Goal: Task Accomplishment & Management: Use online tool/utility

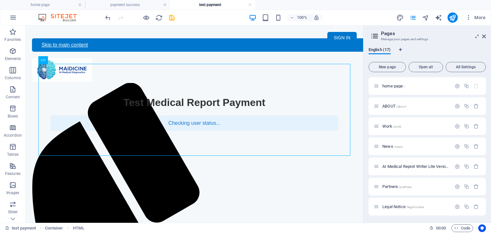
scroll to position [176, 0]
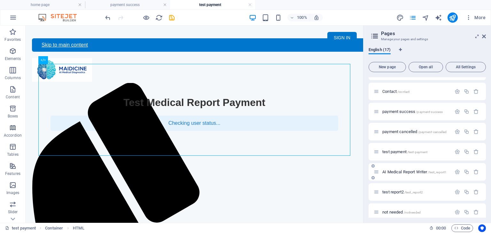
click at [436, 171] on span "/test_report1" at bounding box center [437, 173] width 19 height 4
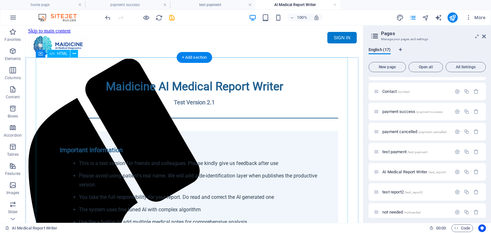
scroll to position [0, 0]
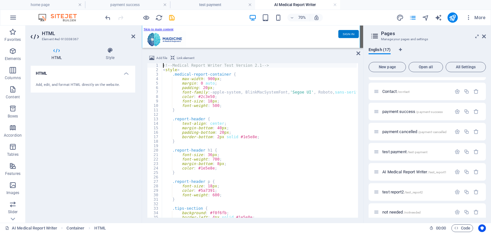
scroll to position [476, 0]
click at [359, 54] on icon at bounding box center [359, 53] width 4 height 5
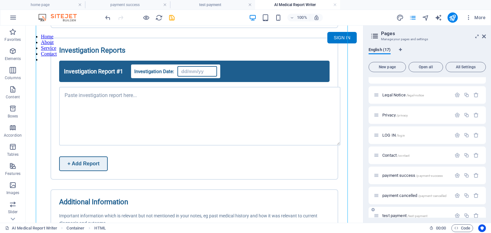
scroll to position [16, 0]
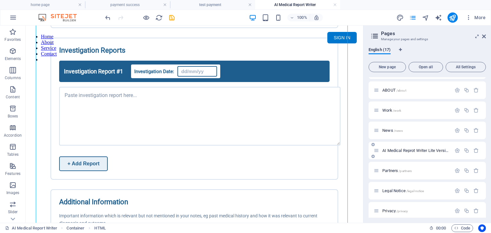
click at [420, 149] on span "AI Medical Reprot Writer Lite Version /medical-report" at bounding box center [427, 150] width 90 height 5
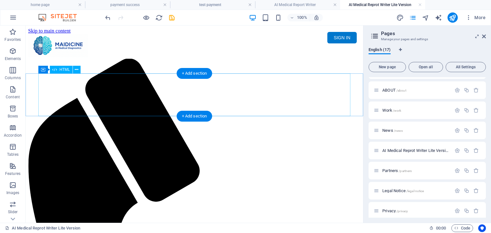
scroll to position [0, 0]
click at [251, 82] on div "Maidicine AI Medical Report Writer Version 5.1 Important Information The qualit…" at bounding box center [194, 82] width 333 height 0
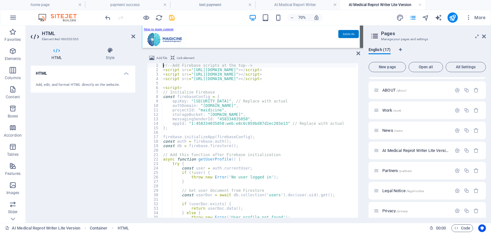
scroll to position [53, 0]
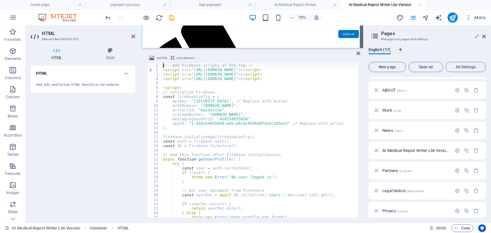
click at [256, 102] on div "<!-- Add Firebase scripts at the top --> < script src = "[URL][DOMAIN_NAME]" > …" at bounding box center [374, 144] width 425 height 162
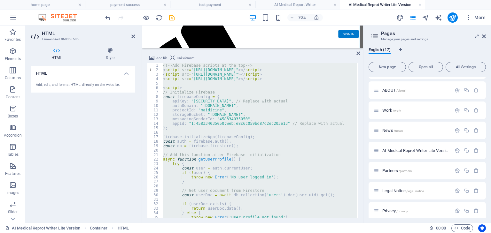
click at [271, 130] on div "<!-- Add Firebase scripts at the top --> < script src = "[URL][DOMAIN_NAME]" > …" at bounding box center [259, 140] width 195 height 155
type textarea "};"
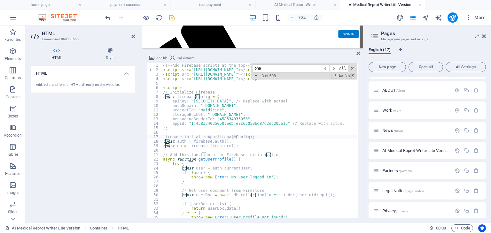
scroll to position [134, 0]
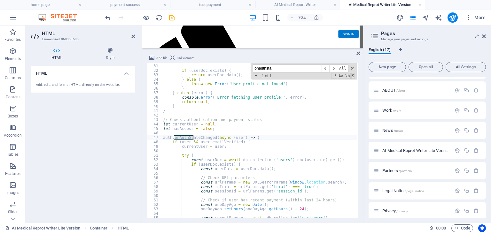
drag, startPoint x: 280, startPoint y: 68, endPoint x: 252, endPoint y: 68, distance: 28.5
click at [252, 68] on div "onauthsta ​ ​ All Replace All + 1 of 1 .* Aa \b S" at bounding box center [304, 71] width 106 height 16
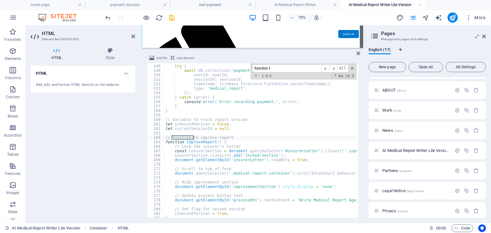
scroll to position [657, 0]
type input "f"
type input "a"
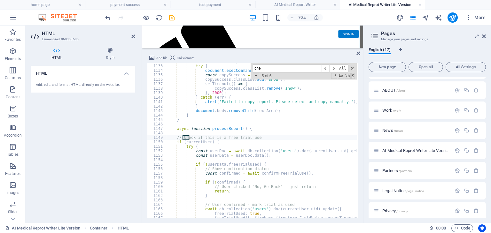
scroll to position [5067, 0]
type input "c"
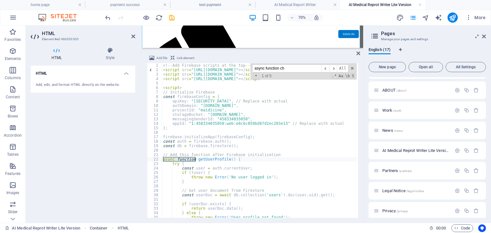
scroll to position [4892, 0]
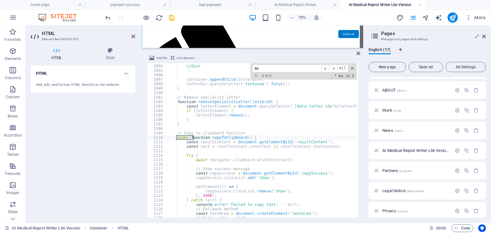
type input "a"
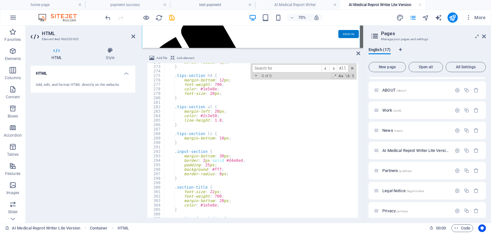
scroll to position [1216, 0]
click at [359, 53] on icon at bounding box center [359, 53] width 4 height 5
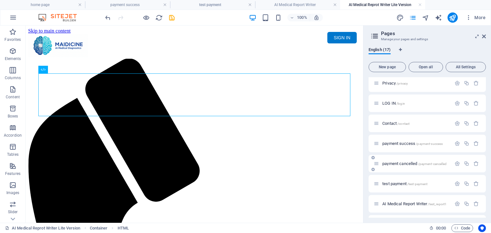
scroll to position [176, 0]
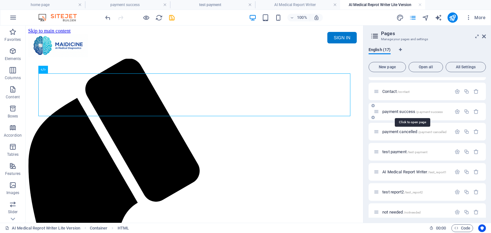
click at [414, 111] on span "payment success /payment-success" at bounding box center [412, 111] width 60 height 5
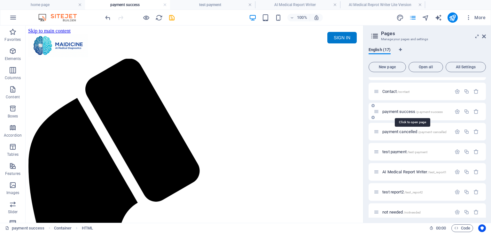
click at [403, 111] on span "payment success /payment-success" at bounding box center [412, 111] width 60 height 5
click at [403, 153] on span "test payment /test-payment" at bounding box center [404, 152] width 45 height 5
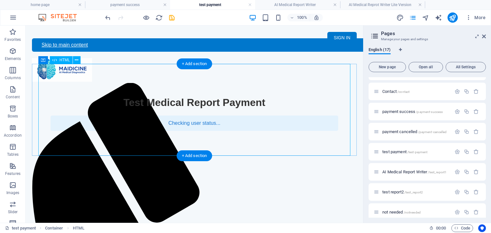
click at [341, 131] on div "Payment - Medical Report Writer Test Medical Report Payment Checking user statu…" at bounding box center [194, 114] width 325 height 34
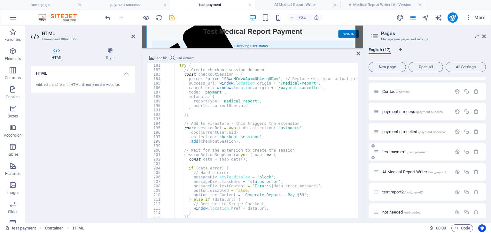
click at [394, 151] on span "test payment /test-payment" at bounding box center [404, 152] width 45 height 5
click at [359, 54] on icon at bounding box center [359, 53] width 4 height 5
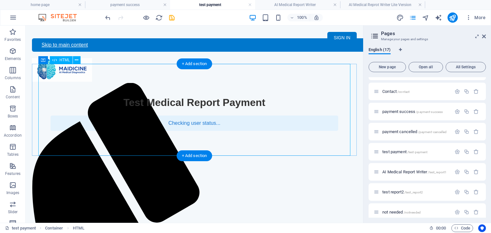
click at [344, 131] on div "Payment - Medical Report Writer Test Medical Report Payment Checking user statu…" at bounding box center [194, 114] width 325 height 34
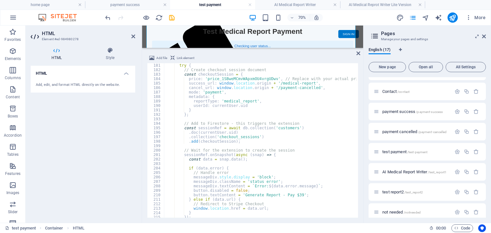
click at [267, 129] on div "try { // Create checkout session document const checkoutSession = { price : 'pr…" at bounding box center [360, 144] width 393 height 162
type textarea "const sessionRef = await db.collection('customers')"
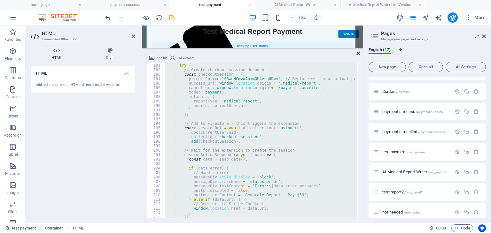
click at [358, 52] on icon at bounding box center [359, 53] width 4 height 5
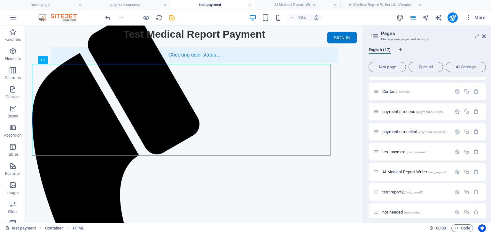
scroll to position [0, 0]
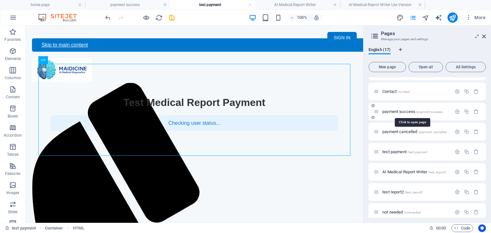
click at [416, 111] on span "/payment-success" at bounding box center [429, 112] width 27 height 4
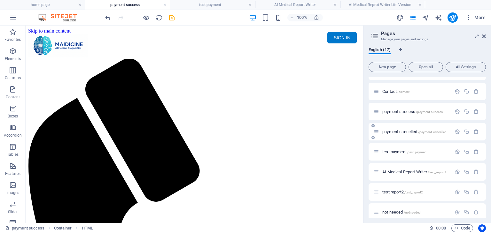
click at [405, 132] on span "payment cancelled /payment-cancelled" at bounding box center [414, 132] width 64 height 5
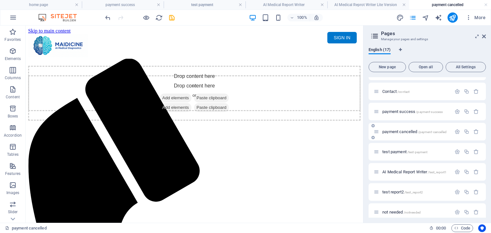
click at [408, 133] on span "payment cancelled /payment-cancelled" at bounding box center [414, 132] width 64 height 5
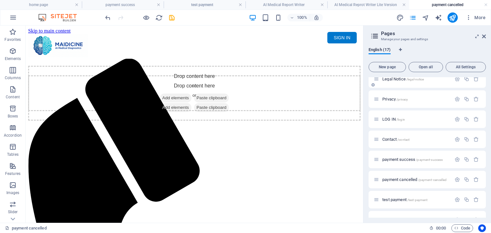
scroll to position [192, 0]
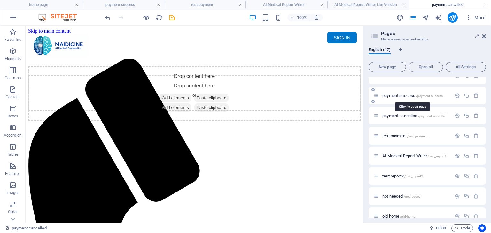
click at [426, 95] on span "/payment-success" at bounding box center [429, 96] width 27 height 4
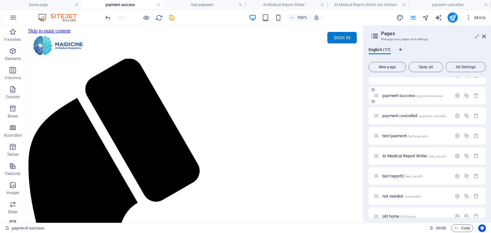
click at [404, 96] on span "payment success /payment-success" at bounding box center [412, 95] width 60 height 5
click at [416, 95] on span "/payment-success" at bounding box center [429, 96] width 27 height 4
click at [378, 97] on icon at bounding box center [376, 95] width 5 height 5
click at [139, 68] on html "Skip to main content Menu Home About Service Contact SIGN IN My MAIDICINE ▼ MY …" at bounding box center [195, 47] width 338 height 43
click at [162, 68] on html "Skip to main content Menu Home About Service Contact SIGN IN My MAIDICINE ▼ MY …" at bounding box center [195, 47] width 338 height 43
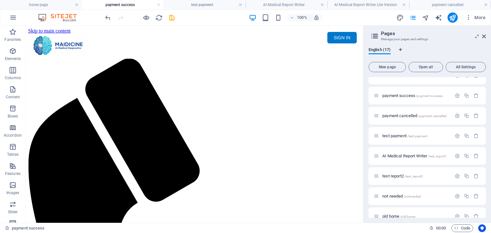
click at [194, 68] on html "Skip to main content Menu Home About Service Contact SIGN IN My MAIDICINE ▼ MY …" at bounding box center [195, 47] width 338 height 43
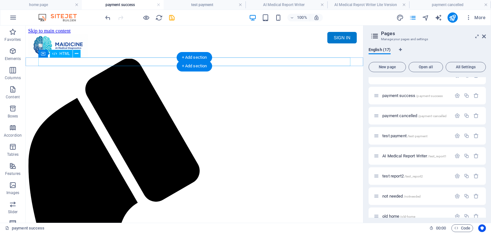
click at [50, 66] on div at bounding box center [194, 66] width 333 height 0
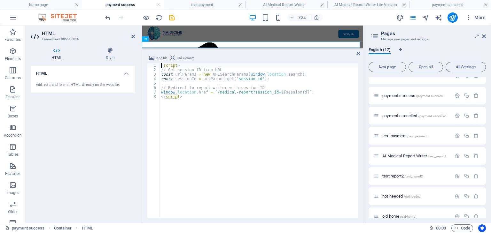
click at [235, 127] on div "< script > // Get session ID from URL const urlParams = new URLSearchParams ( w…" at bounding box center [259, 145] width 198 height 164
type textarea "</script>"
click at [359, 53] on icon at bounding box center [359, 53] width 4 height 5
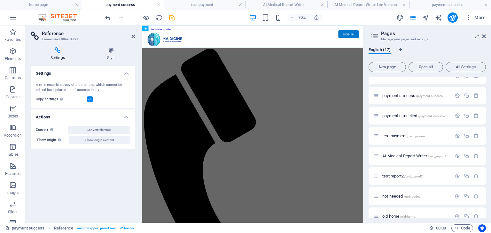
click at [378, 68] on html "Skip to main content Menu Home About Service Contact SIGN IN My MAIDICINE ▼ MY …" at bounding box center [300, 47] width 316 height 43
click at [397, 34] on div "Menu Home About Service Contact SIGN IN My MAIDICINE ▼ MY PROFILE MY RECEIPT RE…" at bounding box center [300, 50] width 311 height 32
click at [134, 38] on icon at bounding box center [133, 36] width 4 height 5
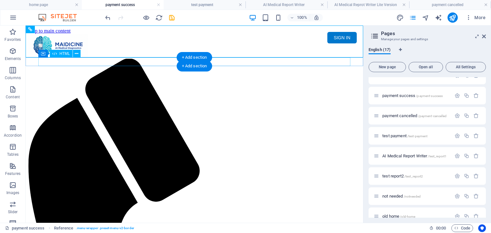
click at [61, 66] on div at bounding box center [194, 66] width 333 height 0
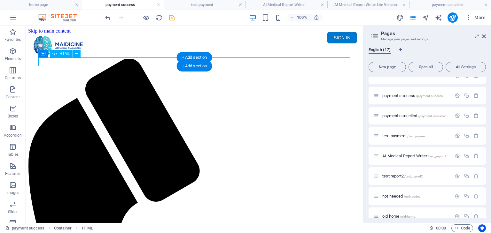
click at [61, 66] on div at bounding box center [194, 66] width 333 height 0
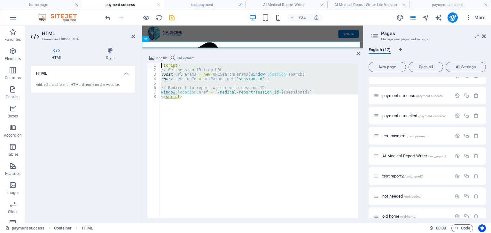
drag, startPoint x: 208, startPoint y: 106, endPoint x: 131, endPoint y: 64, distance: 88.1
click at [131, 64] on div "HTML Element #ed-985515834 HTML Style HTML Add, edit, and format HTML directly …" at bounding box center [195, 125] width 338 height 198
type textarea "<script> // Get session ID from URL"
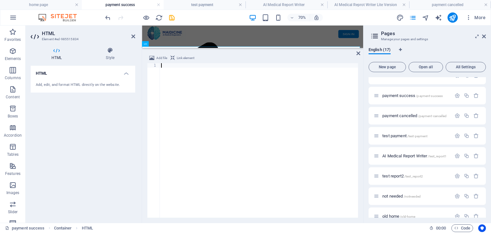
scroll to position [2, 0]
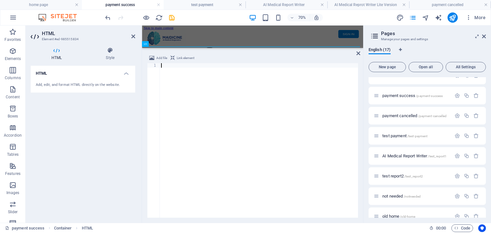
paste textarea "</html>"
type textarea "</html>"
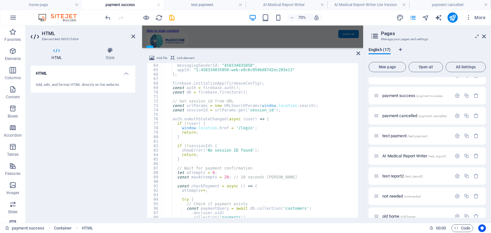
scroll to position [320, 0]
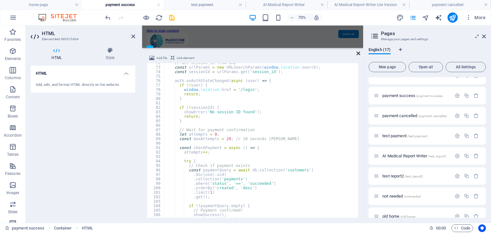
click at [360, 53] on icon at bounding box center [359, 53] width 4 height 5
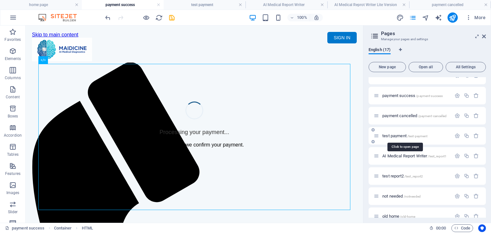
click at [413, 135] on span "/test-payment" at bounding box center [417, 137] width 20 height 4
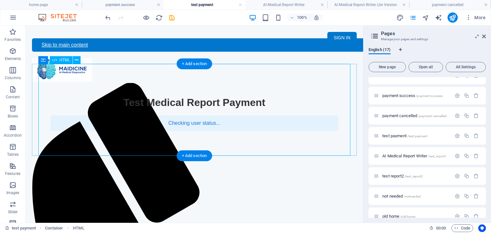
click at [304, 131] on div "Payment - Medical Report Writer Test Medical Report Payment Checking user statu…" at bounding box center [194, 114] width 325 height 34
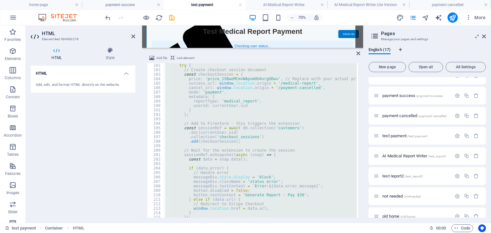
click at [291, 132] on div "try { // Create checkout session document const checkoutSession = { price : 'pr…" at bounding box center [260, 140] width 193 height 155
type textarea ".doc(currentUser.uid)"
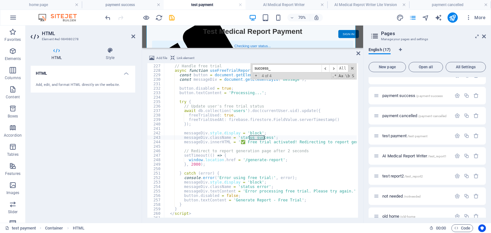
scroll to position [747, 0]
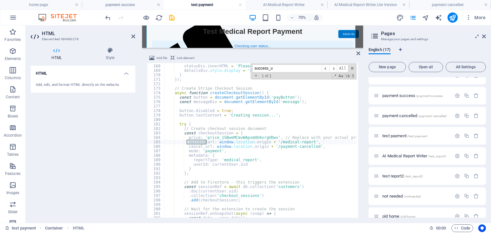
type input "success_u"
click at [303, 141] on div "statusDiv . className = 'status error' ; statusDiv . innerHTML = ` Please <a hr…" at bounding box center [360, 140] width 393 height 162
click at [334, 151] on div "statusDiv . className = 'status error' ; statusDiv . innerHTML = ` Please <a hr…" at bounding box center [360, 140] width 393 height 162
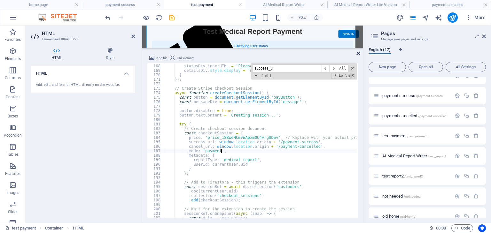
type textarea "mode: 'payment',"
click at [358, 51] on icon at bounding box center [359, 53] width 4 height 5
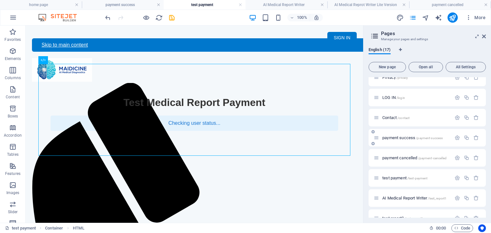
scroll to position [160, 0]
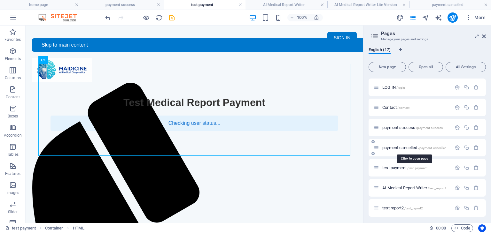
click at [425, 147] on span "/payment-cancelled" at bounding box center [432, 148] width 29 height 4
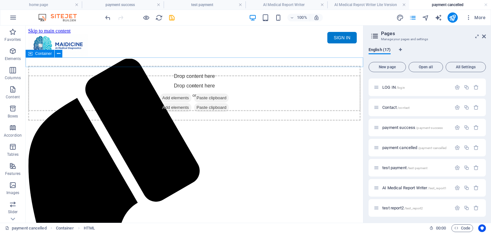
click at [137, 66] on div "Drop content here or Add elements Paste clipboard" at bounding box center [194, 88] width 333 height 45
select select "px"
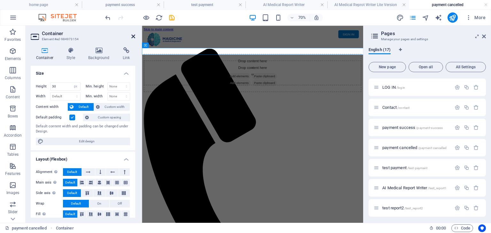
click at [135, 37] on icon at bounding box center [133, 36] width 4 height 5
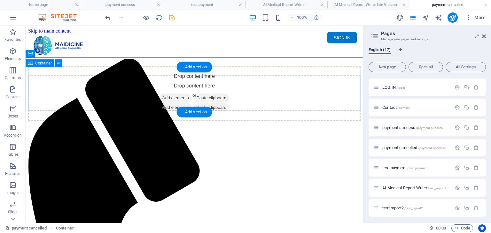
click at [157, 86] on div "Drop content here or Add elements Paste clipboard" at bounding box center [194, 97] width 333 height 45
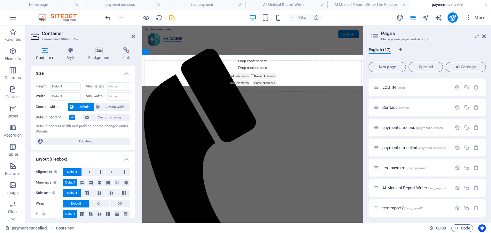
click at [291, 123] on html "Skip to main content Menu Home About Service Contact SIGN IN My MAIDICINE ▼ MY …" at bounding box center [300, 75] width 316 height 98
click at [279, 103] on span "Add elements" at bounding box center [281, 107] width 32 height 9
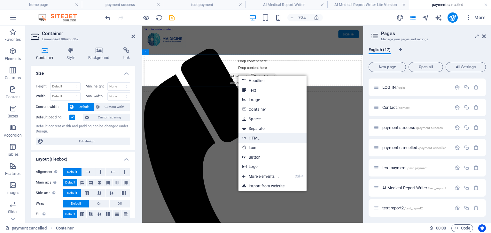
click at [271, 135] on link "HTML" at bounding box center [273, 138] width 68 height 10
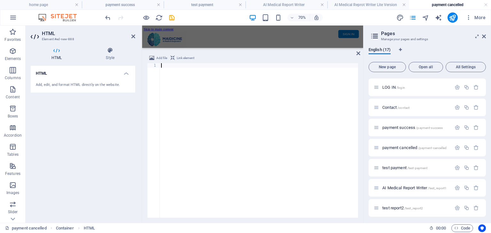
scroll to position [10, 0]
click at [160, 66] on div at bounding box center [259, 145] width 198 height 164
paste textarea "</html>"
type textarea "</html>"
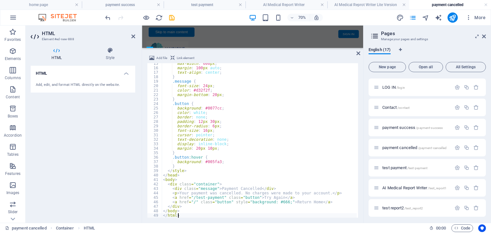
scroll to position [0, 0]
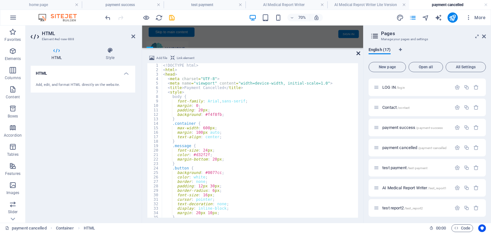
click at [358, 53] on icon at bounding box center [359, 53] width 4 height 5
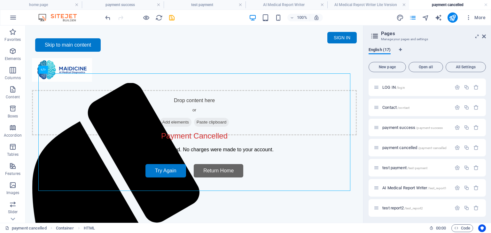
click at [359, 81] on body "Skip to main content Menu Home About Service Contact SIGN IN My MAIDICINE ▼ MY …" at bounding box center [195, 124] width 338 height 197
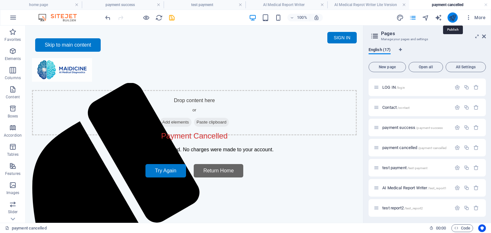
click at [453, 21] on icon "publish" at bounding box center [452, 17] width 7 height 7
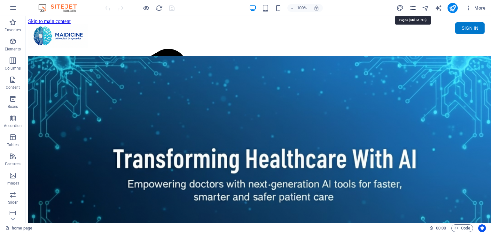
click at [413, 7] on icon "pages" at bounding box center [412, 7] width 7 height 7
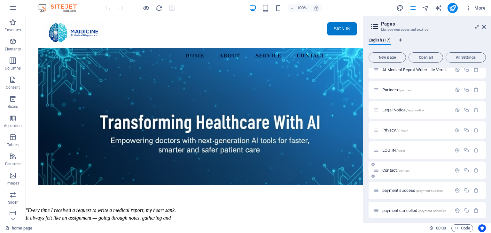
scroll to position [96, 0]
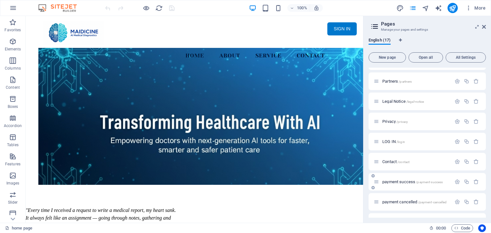
click at [425, 181] on span "/payment-success" at bounding box center [429, 183] width 27 height 4
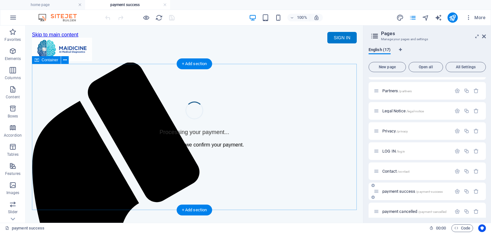
scroll to position [0, 0]
click at [196, 102] on div "Payment Processing - Medical Report Processing your payment... Please wait whil…" at bounding box center [194, 125] width 325 height 46
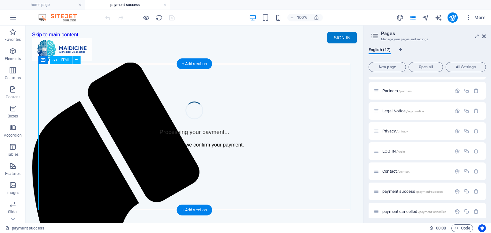
click at [196, 102] on div "Payment Processing - Medical Report Processing your payment... Please wait whil…" at bounding box center [194, 125] width 325 height 46
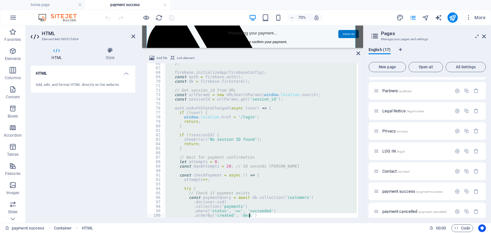
scroll to position [531, 0]
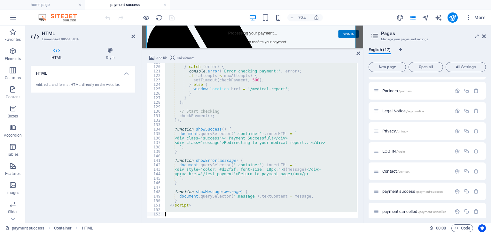
drag, startPoint x: 170, startPoint y: 65, endPoint x: 316, endPoint y: 248, distance: 234.1
click at [316, 233] on html "maidicine.com.au home page payment success Favorites Elements Columns Content B…" at bounding box center [245, 116] width 491 height 233
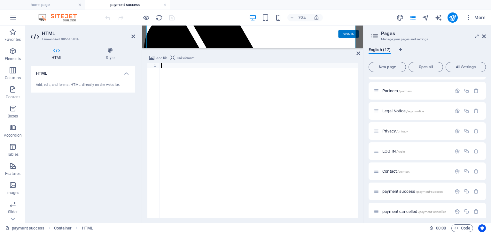
scroll to position [2, 0]
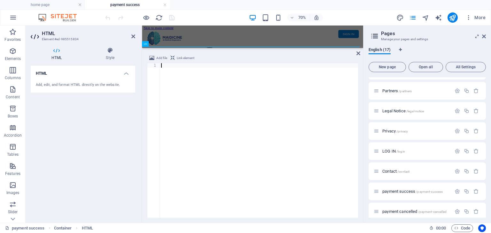
type textarea "</html>"
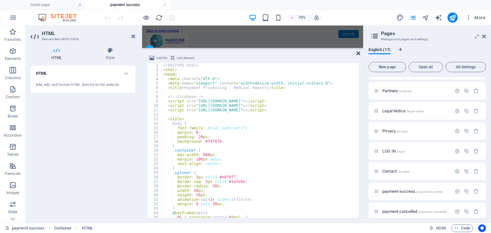
scroll to position [31, 0]
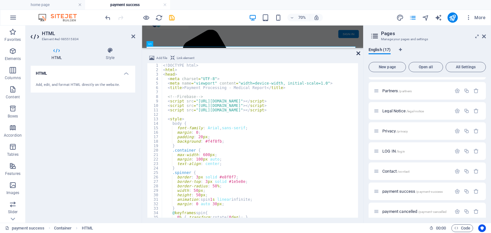
click at [357, 52] on icon at bounding box center [359, 53] width 4 height 5
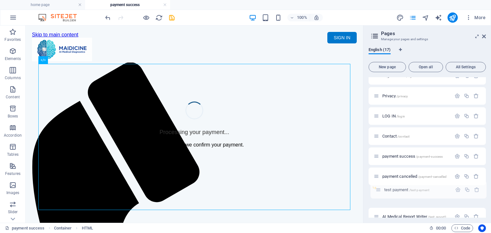
scroll to position [132, 0]
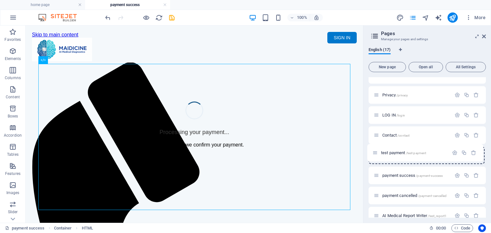
drag, startPoint x: 377, startPoint y: 199, endPoint x: 375, endPoint y: 150, distance: 48.6
click at [375, 150] on div "home page / ABOUT /about Work /work News /news AI Medical Reprot Writer Lite Ve…" at bounding box center [427, 115] width 117 height 340
click at [397, 156] on span "test payment /test-payment" at bounding box center [404, 155] width 45 height 5
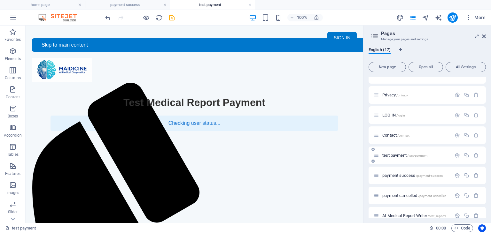
scroll to position [0, 0]
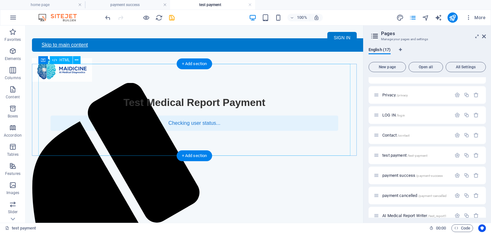
click at [286, 131] on div "Payment - Medical Report Writer Test Medical Report Payment Checking user statu…" at bounding box center [194, 114] width 325 height 34
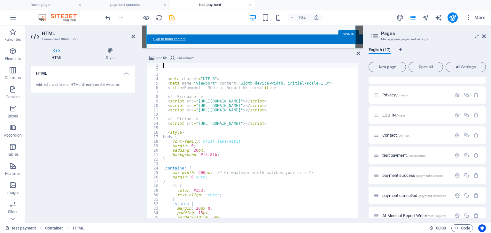
scroll to position [68, 0]
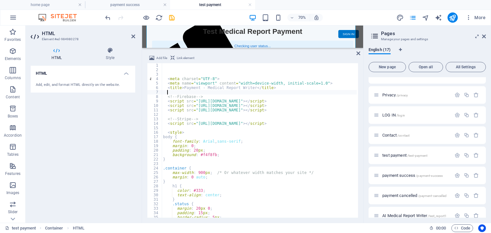
click at [302, 94] on div "< meta charset = "UTF-8" > < meta name = "viewport" content = "width=device-wid…" at bounding box center [358, 144] width 393 height 162
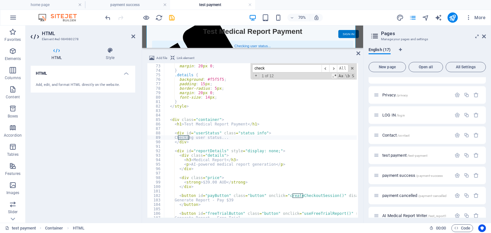
scroll to position [322, 0]
type input "checkoutsession"
click at [335, 69] on span "​" at bounding box center [333, 69] width 8 height 8
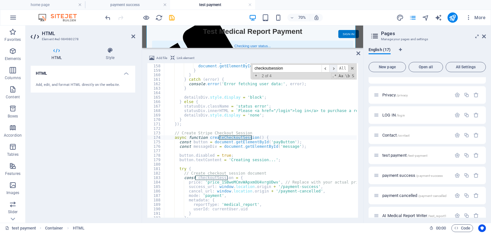
scroll to position [702, 0]
type textarea "price: 'price_1SBweMCmvWApxmOU4vrgUDwv', // Replace with your actual price ID"
click at [256, 180] on div "document . getElementById ( 'payButton' ) . style . display = 'block' ; documen…" at bounding box center [360, 140] width 393 height 162
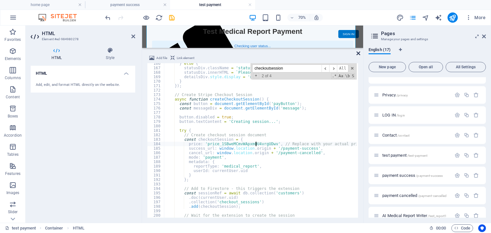
click at [359, 53] on icon at bounding box center [359, 53] width 4 height 5
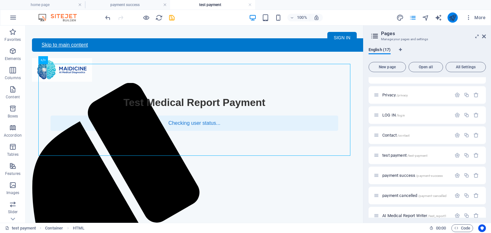
click at [457, 15] on button "publish" at bounding box center [453, 17] width 10 height 10
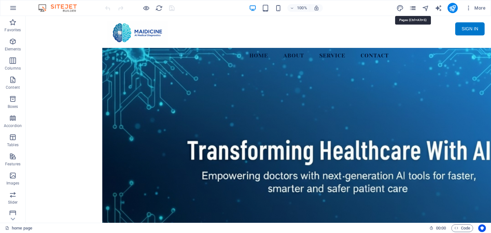
click at [412, 7] on icon "pages" at bounding box center [412, 7] width 7 height 7
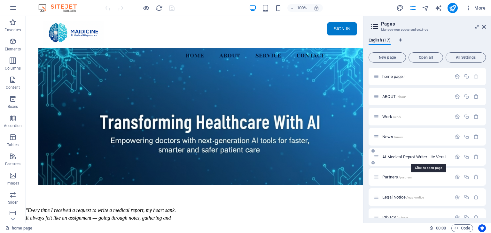
click at [424, 155] on span "AI Medical Reprot Writer Lite Version /medical-report" at bounding box center [427, 157] width 90 height 5
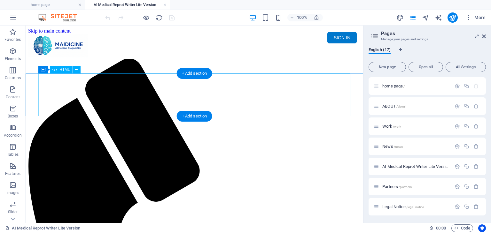
click at [134, 82] on div "Maidicine AI Medical Report Writer Version 5.1 Important Information The qualit…" at bounding box center [194, 82] width 333 height 0
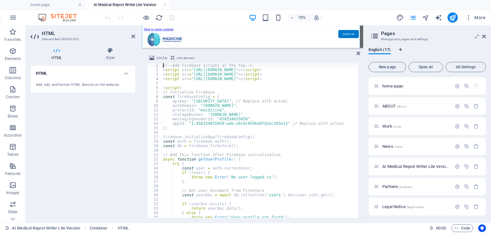
scroll to position [53, 0]
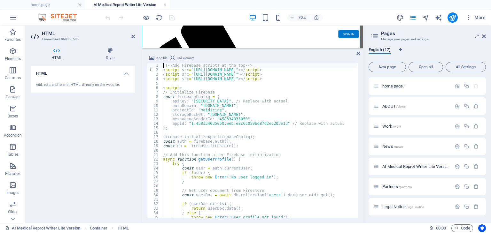
click at [257, 138] on div "<!-- Add Firebase scripts at the top --> < script src = "https://www.gstatic.co…" at bounding box center [374, 144] width 425 height 162
type textarea "firebase.initializeApp(firebaseConfig);"
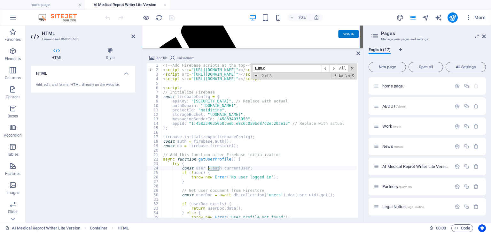
scroll to position [134, 0]
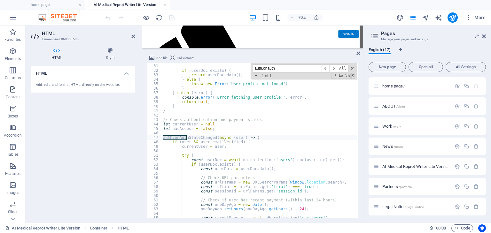
type input "auth.onauth"
click at [261, 144] on div "const userDoc = await db . collection ( 'users' ) . doc ( user . uid ) . get ( …" at bounding box center [374, 140] width 425 height 162
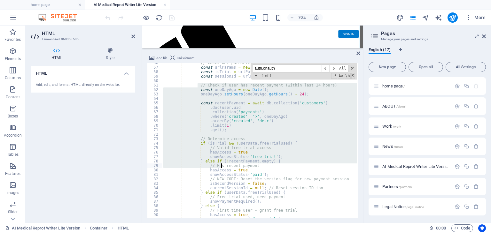
scroll to position [268, 0]
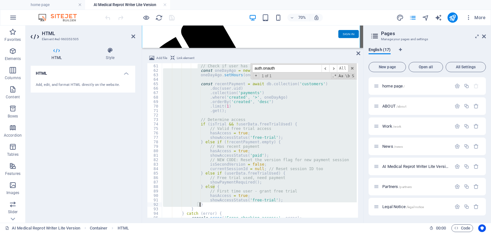
drag, startPoint x: 198, startPoint y: 161, endPoint x: 242, endPoint y: 204, distance: 61.3
click at [242, 204] on div "// Check if user has recent payment (within last 24 hours) const oneDayAgo = ne…" at bounding box center [374, 140] width 425 height 162
type textarea "showAccessStatus('free-trial'); }"
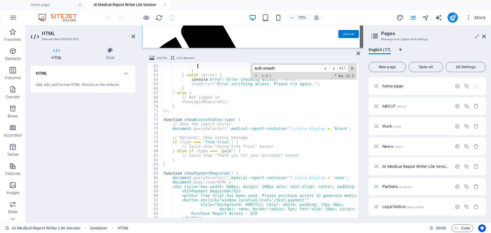
scroll to position [230, 0]
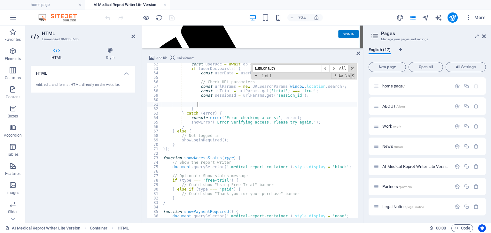
paste textarea "}"
type textarea "}"
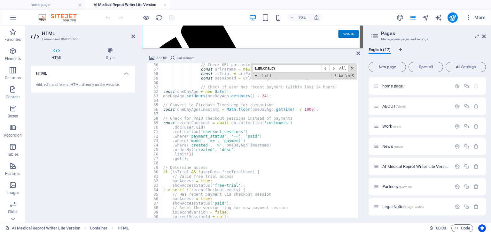
scroll to position [228, 0]
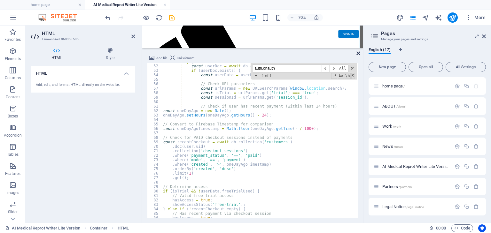
click at [358, 53] on icon at bounding box center [359, 53] width 4 height 5
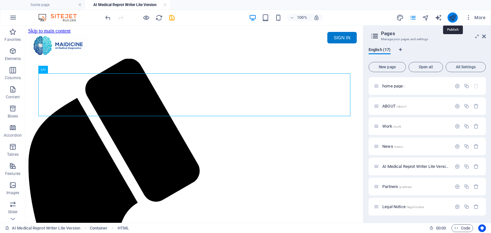
click at [455, 19] on icon "publish" at bounding box center [452, 17] width 7 height 7
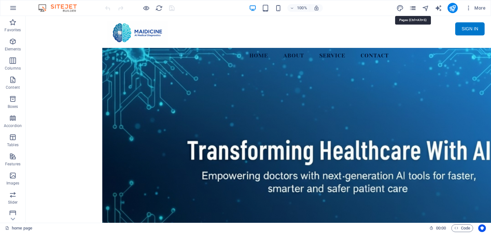
click at [410, 8] on icon "pages" at bounding box center [412, 7] width 7 height 7
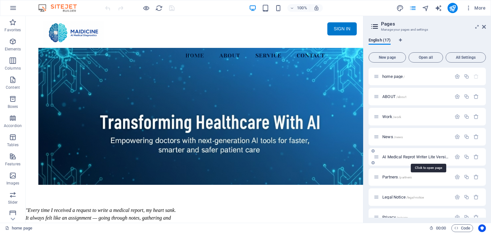
click at [440, 158] on span "AI Medical Reprot Writer Lite Version /medical-report" at bounding box center [427, 157] width 90 height 5
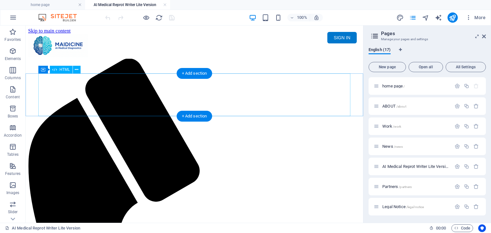
click at [221, 82] on div "Maidicine AI Medical Report Writer Version 5.1 Important Information The qualit…" at bounding box center [194, 82] width 333 height 0
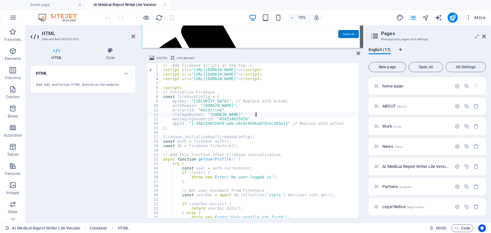
click at [275, 114] on div "<!-- Add Firebase scripts at the top --> < script src = "[URL][DOMAIN_NAME]" > …" at bounding box center [374, 144] width 425 height 162
click at [279, 99] on div "<!-- Add Firebase scripts at the top --> < script src = "[URL][DOMAIN_NAME]" > …" at bounding box center [374, 144] width 425 height 162
type textarea "apiKey: "AIzaSyDihGAQjoHxrOmN31trV7Vh1OEk1cInnmM", // Replace with actual"
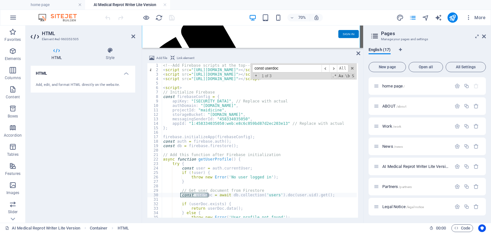
type input "const userdoc"
click at [334, 193] on div "<!-- Add Firebase scripts at the top --> < script src = "[URL][DOMAIN_NAME]" > …" at bounding box center [374, 144] width 425 height 162
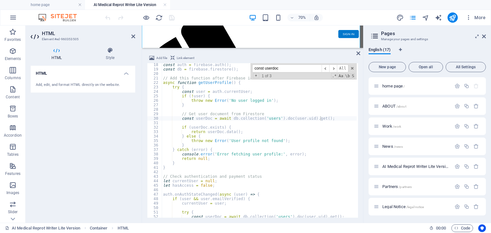
scroll to position [38, 0]
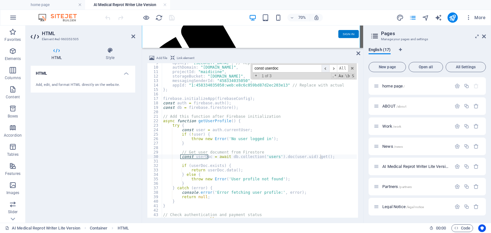
click at [327, 67] on span "​" at bounding box center [326, 69] width 8 height 8
click at [336, 66] on span "​" at bounding box center [333, 69] width 8 height 8
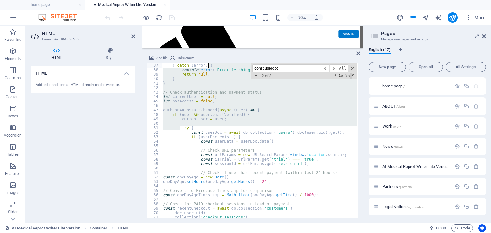
scroll to position [143, 0]
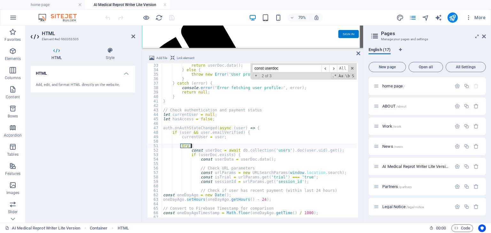
drag, startPoint x: 180, startPoint y: 133, endPoint x: 326, endPoint y: 147, distance: 146.8
click at [326, 147] on div "return userDoc . data ( ) ; } else { throw new Error ( 'User profile not found'…" at bounding box center [374, 144] width 425 height 162
click at [180, 145] on div "return userDoc . data ( ) ; } else { throw new Error ( 'User profile not found'…" at bounding box center [259, 140] width 195 height 155
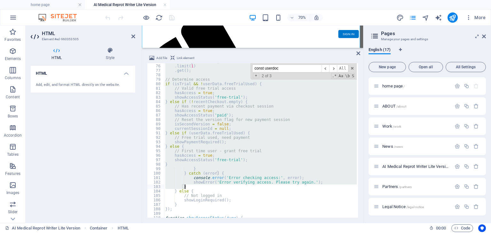
scroll to position [354, 0]
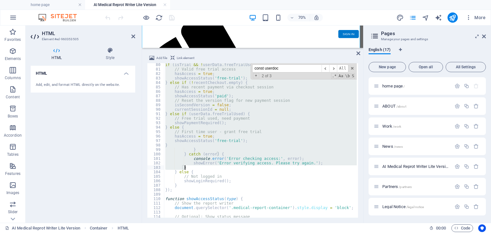
drag, startPoint x: 180, startPoint y: 145, endPoint x: 329, endPoint y: 169, distance: 151.5
click at [329, 169] on div "if ( isTrial && ! userData . freeTrialUsed ) { // Valid free trial access hasAc…" at bounding box center [376, 144] width 425 height 162
type textarea "showError('Error verifying access. Please try again.'); }"
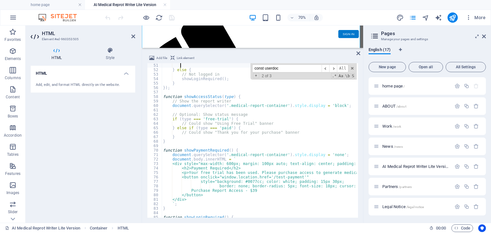
paste textarea "}"
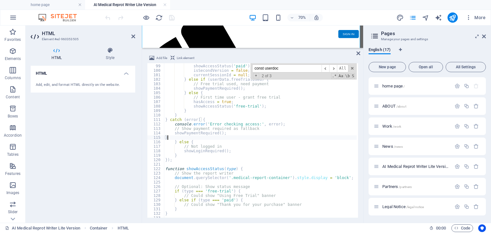
scroll to position [438, 0]
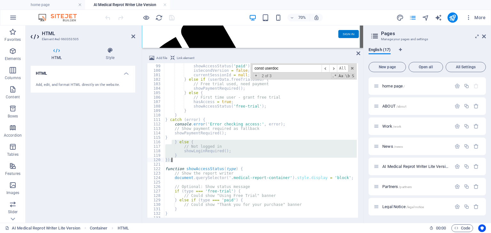
drag, startPoint x: 173, startPoint y: 141, endPoint x: 213, endPoint y: 162, distance: 45.2
click at [213, 162] on div "hasAccess = true ; showAccessStatus ( 'paid' ) ; isSecondVersion = false ; curr…" at bounding box center [376, 140] width 425 height 162
click at [166, 120] on div "hasAccess = true ; showAccessStatus ( 'paid' ) ; isSecondVersion = false ; curr…" at bounding box center [376, 140] width 425 height 162
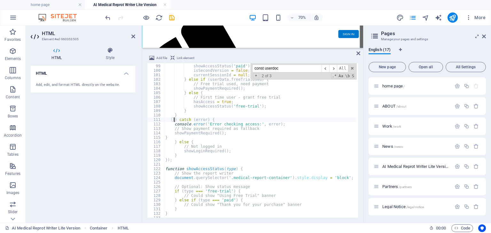
scroll to position [0, 1]
click at [165, 136] on div "hasAccess = true ; showAccessStatus ( 'paid' ) ; isSecondVersion = false ; curr…" at bounding box center [376, 140] width 425 height 162
click at [234, 147] on div "hasAccess = true ; showAccessStatus ( 'paid' ) ; isSecondVersion = false ; curr…" at bounding box center [376, 140] width 425 height 162
type textarea "// Not logged in"
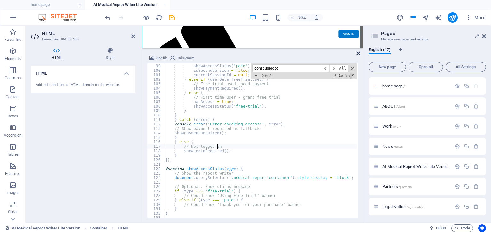
click at [359, 53] on icon at bounding box center [359, 53] width 4 height 5
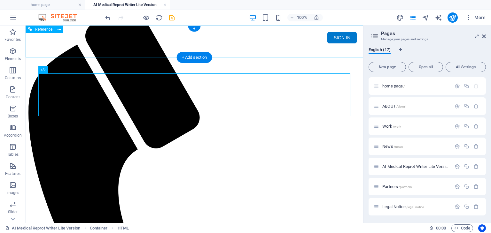
scroll to position [0, 0]
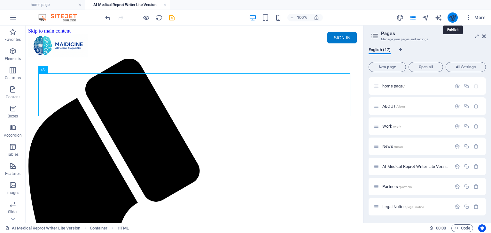
click at [452, 18] on icon "publish" at bounding box center [452, 17] width 7 height 7
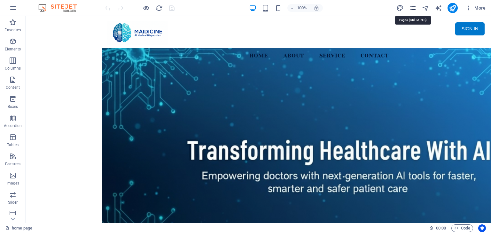
click at [415, 8] on icon "pages" at bounding box center [412, 7] width 7 height 7
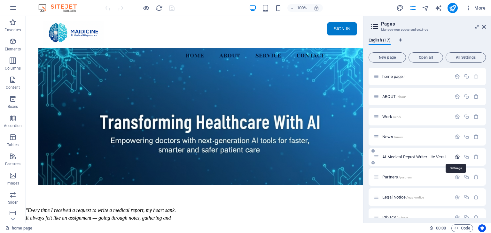
click at [457, 154] on icon "button" at bounding box center [457, 156] width 5 height 5
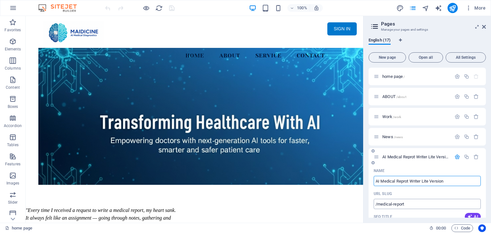
click at [422, 203] on input "/medical-report" at bounding box center [427, 204] width 107 height 10
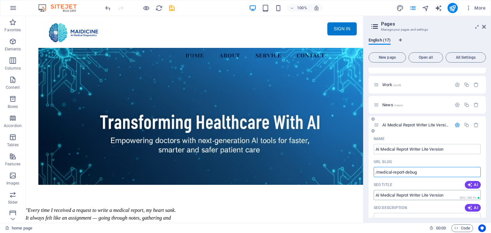
scroll to position [64, 0]
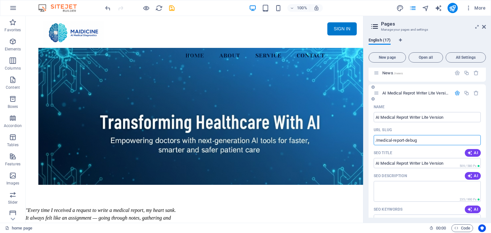
click at [376, 92] on icon at bounding box center [376, 92] width 5 height 5
type input "/medical-report-debug"
click at [456, 95] on icon "button" at bounding box center [457, 92] width 5 height 5
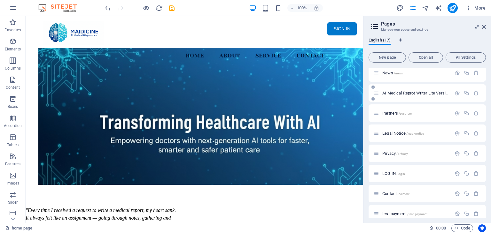
click at [431, 93] on span "AI Medical Reprot Writer Lite Version /medical-report-debug" at bounding box center [432, 93] width 101 height 5
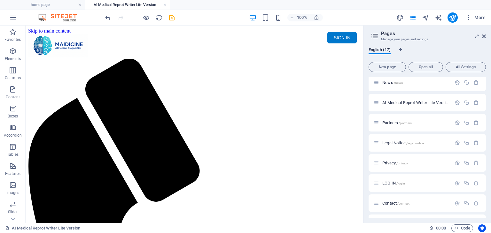
scroll to position [0, 0]
click at [376, 102] on icon at bounding box center [376, 102] width 5 height 5
click at [456, 104] on icon "button" at bounding box center [457, 102] width 5 height 5
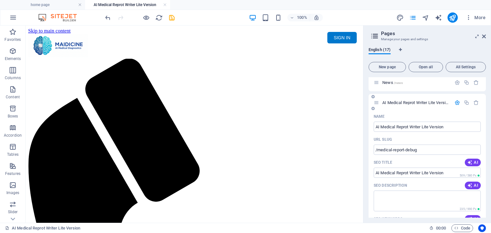
click at [457, 103] on icon "button" at bounding box center [457, 102] width 5 height 5
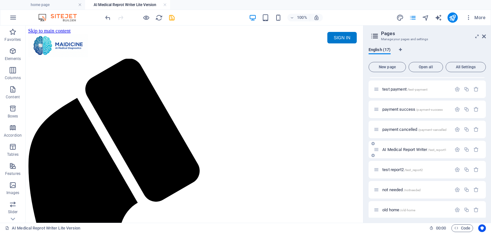
scroll to position [202, 0]
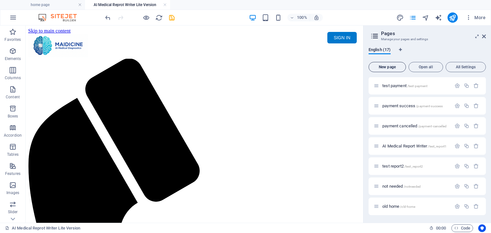
click at [389, 68] on span "New page" at bounding box center [388, 67] width 32 height 4
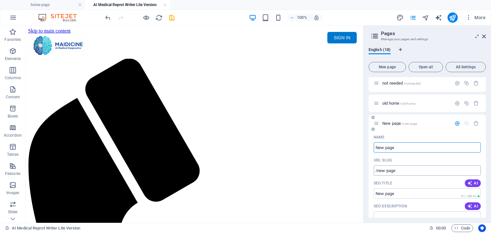
click at [403, 170] on input "/new-page" at bounding box center [427, 171] width 107 height 10
type input "/medical-report"
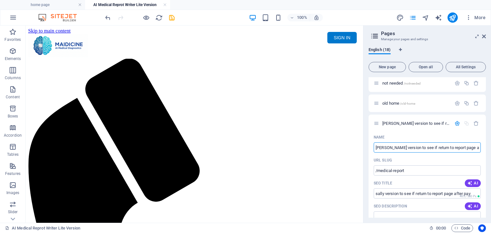
type input "[PERSON_NAME] version to see if return to report page after pay"
click at [270, 84] on html "Skip to main content Menu Home About Service Contact SIGN IN My MAIDICINE ▼ MY …" at bounding box center [195, 55] width 338 height 59
click at [401, 123] on span "[PERSON_NAME] version to see if return to report page after pay /medical-report" at bounding box center [452, 123] width 140 height 5
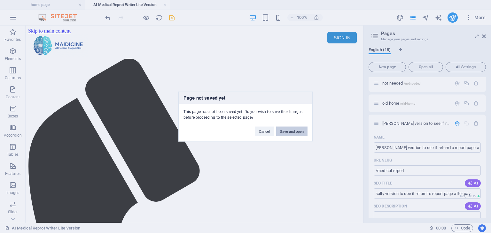
click at [300, 133] on button "Save and open" at bounding box center [291, 132] width 31 height 10
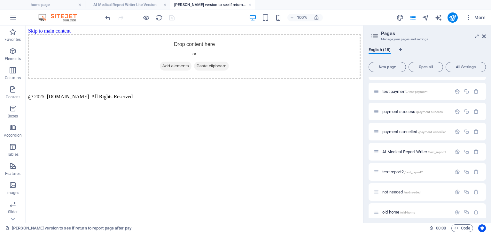
scroll to position [0, 0]
click at [193, 100] on html "Skip to main content Drop content here or Add elements Paste clipboard @ 2025 m…" at bounding box center [195, 63] width 338 height 75
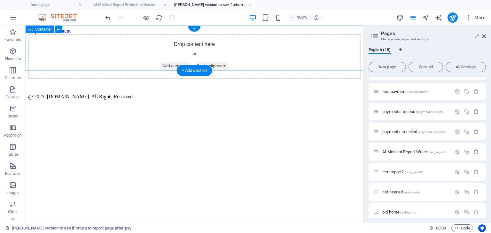
click at [168, 62] on span "Add elements" at bounding box center [176, 66] width 32 height 9
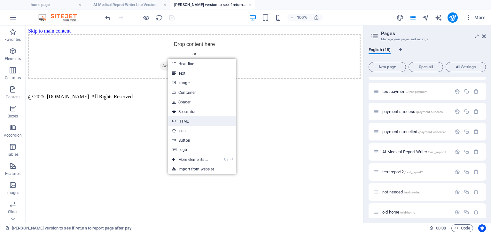
click at [182, 122] on link "HTML" at bounding box center [202, 121] width 68 height 10
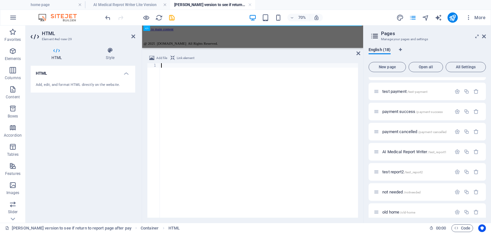
type textarea "</script>"
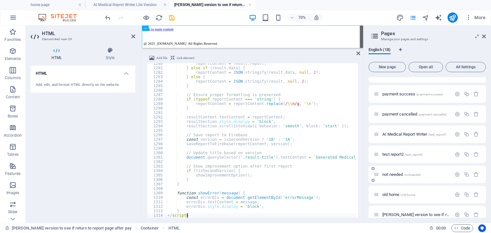
scroll to position [222, 0]
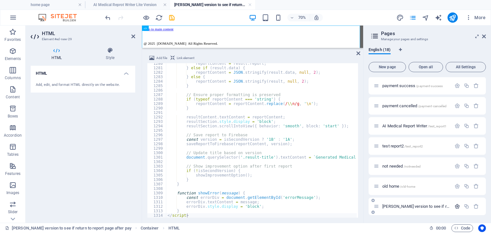
click at [456, 208] on icon "button" at bounding box center [457, 206] width 5 height 5
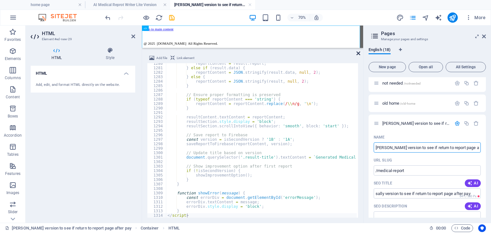
click at [358, 54] on icon at bounding box center [359, 53] width 4 height 5
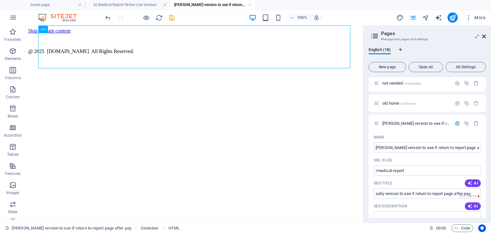
click at [484, 34] on icon at bounding box center [484, 36] width 4 height 5
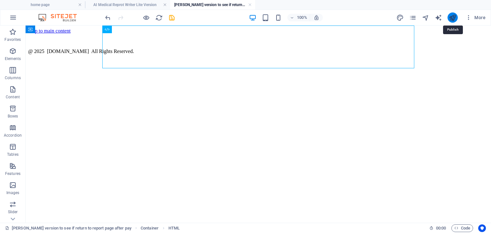
click at [454, 16] on icon "publish" at bounding box center [452, 17] width 7 height 7
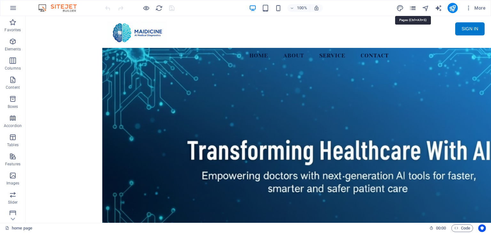
click at [411, 7] on icon "pages" at bounding box center [412, 7] width 7 height 7
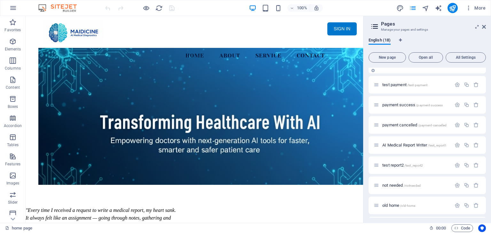
scroll to position [212, 0]
click at [428, 205] on span "[PERSON_NAME] version to see if return to report page after pay /medical-report" at bounding box center [452, 206] width 140 height 5
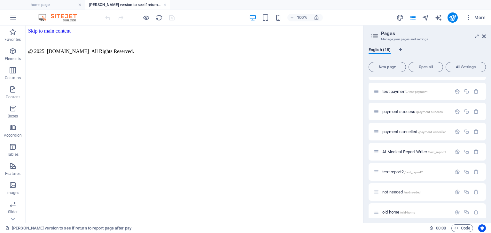
scroll to position [0, 0]
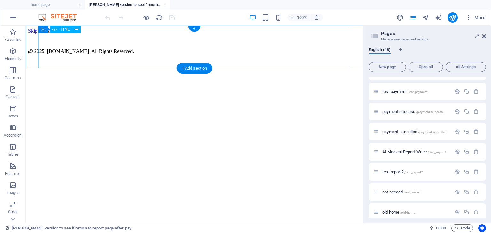
click at [193, 34] on div "Maidicine AI Medical Report Writer Version 5.1 Important Information The qualit…" at bounding box center [194, 34] width 333 height 0
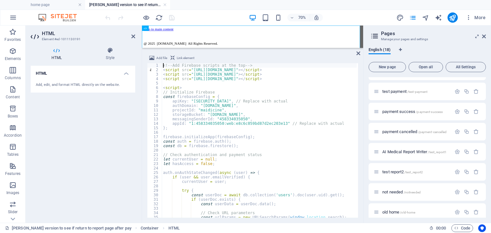
click at [256, 150] on div "<!-- Add Firebase scripts at the top --> < script src = "[URL][DOMAIN_NAME]" > …" at bounding box center [374, 144] width 425 height 162
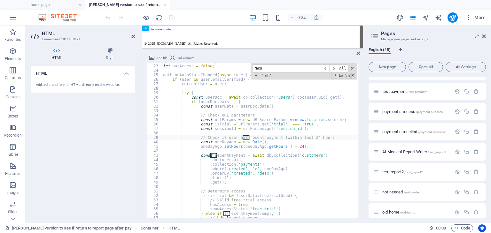
scroll to position [465, 0]
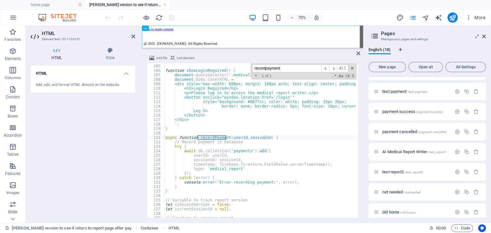
type input "recordpayment"
click at [246, 175] on div "} function showLoginRequired ( ) { document . querySelector ( '.medical-report-…" at bounding box center [376, 140] width 425 height 162
click at [230, 146] on div "} function showLoginRequired ( ) { document . querySelector ( '.medical-report-…" at bounding box center [376, 140] width 425 height 162
click at [164, 138] on span at bounding box center [163, 138] width 4 height 4
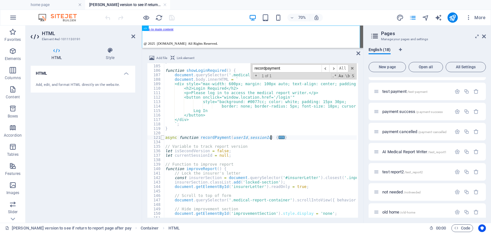
click at [162, 137] on span at bounding box center [163, 138] width 4 height 4
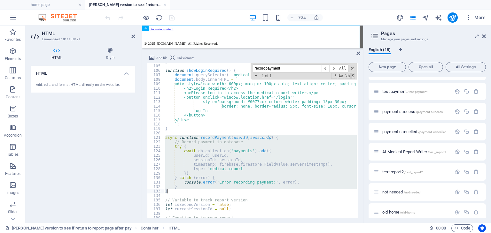
drag, startPoint x: 166, startPoint y: 137, endPoint x: 245, endPoint y: 192, distance: 96.7
click at [245, 192] on div "} function showLoginRequired ( ) { document . querySelector ( '.medical-report-…" at bounding box center [376, 140] width 425 height 162
type textarea "} }"
paste textarea
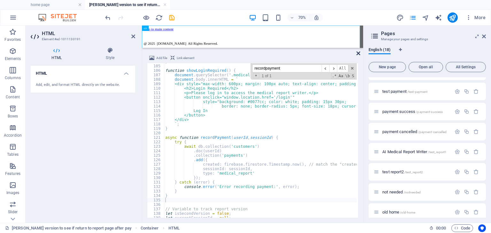
click at [360, 54] on icon at bounding box center [359, 53] width 4 height 5
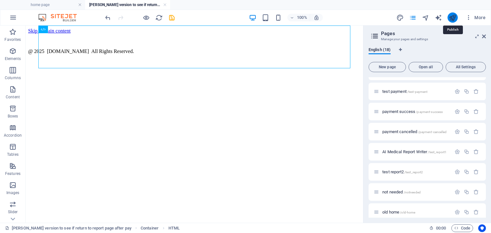
click at [456, 19] on icon "publish" at bounding box center [452, 17] width 7 height 7
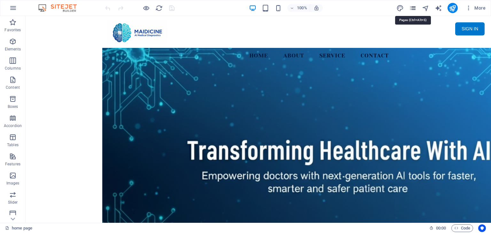
click at [414, 6] on icon "pages" at bounding box center [412, 7] width 7 height 7
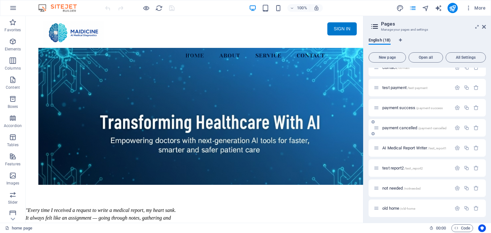
scroll to position [212, 0]
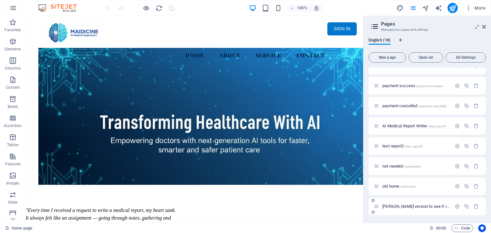
click at [437, 206] on span "[PERSON_NAME] version to see if return to report page after pay /medical-report" at bounding box center [452, 206] width 140 height 5
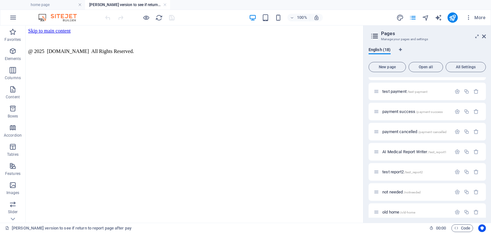
scroll to position [0, 0]
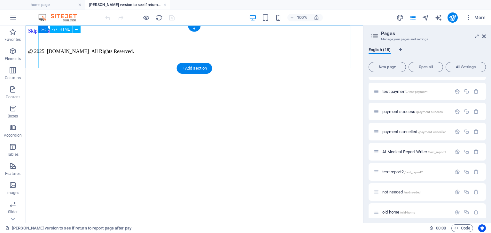
click at [154, 34] on div "Maidicine AI Medical Report Writer Version 5.1 Important Information The qualit…" at bounding box center [194, 34] width 333 height 0
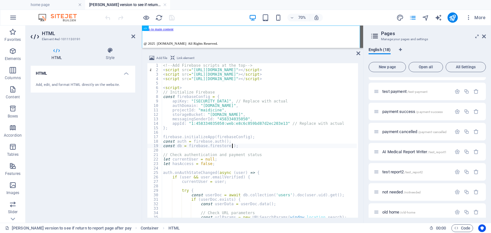
click at [289, 144] on div "<!-- Add Firebase scripts at the top --> < script src = "[URL][DOMAIN_NAME]" > …" at bounding box center [374, 144] width 425 height 162
type textarea "const db = firebase.firestore();"
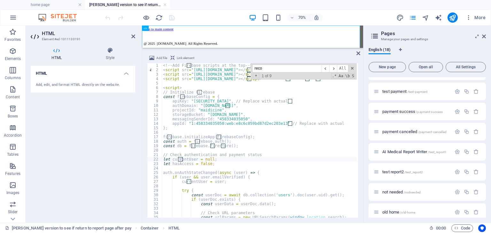
scroll to position [465, 0]
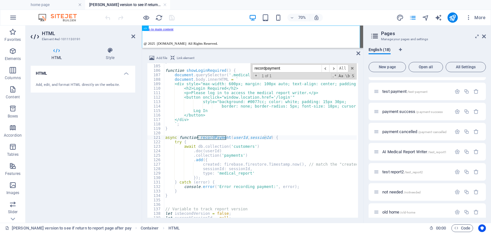
type input "recordpayment"
click at [275, 155] on div "} function showLoginRequired ( ) { document . querySelector ( '.medical-report-…" at bounding box center [376, 140] width 425 height 162
click at [234, 159] on div "} function showLoginRequired ( ) { document . querySelector ( '.medical-report-…" at bounding box center [376, 140] width 425 height 162
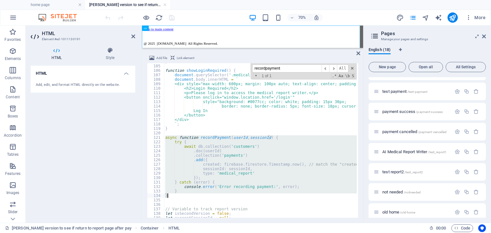
drag, startPoint x: 166, startPoint y: 137, endPoint x: 185, endPoint y: 194, distance: 60.1
click at [185, 194] on div "} function showLoginRequired ( ) { document . querySelector ( '.medical-report-…" at bounding box center [376, 140] width 425 height 162
type textarea "} }"
paste textarea
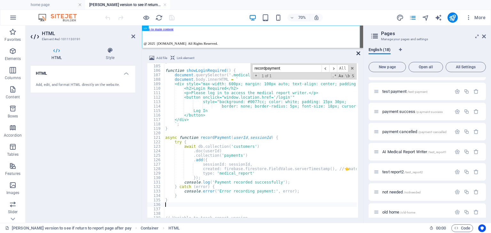
click at [358, 52] on icon at bounding box center [359, 53] width 4 height 5
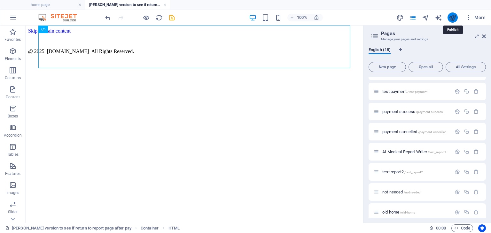
click at [453, 17] on icon "publish" at bounding box center [452, 17] width 7 height 7
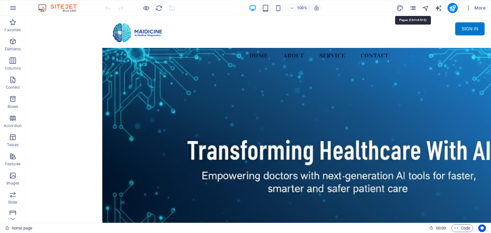
click at [412, 8] on icon "pages" at bounding box center [412, 7] width 7 height 7
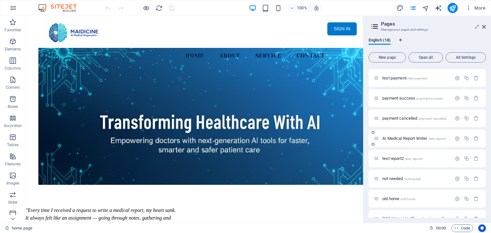
scroll to position [212, 0]
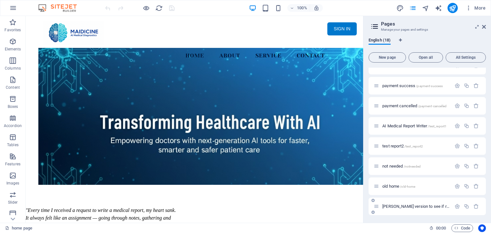
click at [422, 206] on span "[PERSON_NAME] version to see if return to report page after pay /medical-report" at bounding box center [452, 206] width 140 height 5
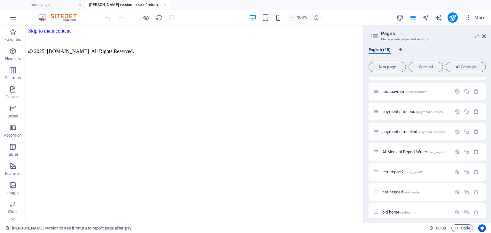
scroll to position [0, 0]
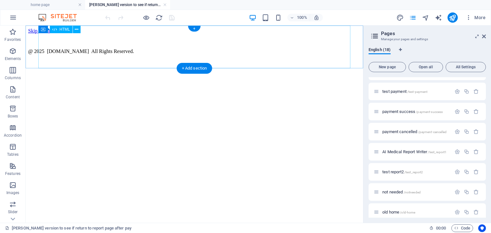
click at [115, 34] on div "Maidicine AI Medical Report Writer Version 5.1 Important Information The qualit…" at bounding box center [194, 34] width 333 height 0
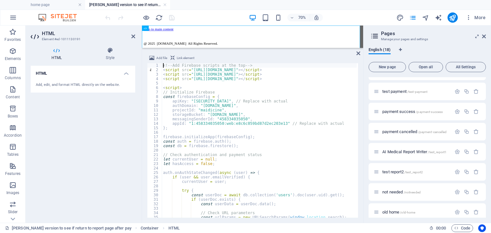
click at [266, 90] on div "<!-- Add Firebase scripts at the top --> < script src = "[URL][DOMAIN_NAME]" > …" at bounding box center [374, 144] width 425 height 162
type textarea "// Initialize Firebase"
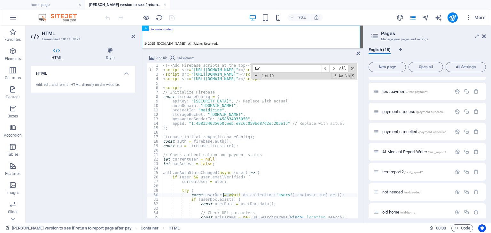
type input "a"
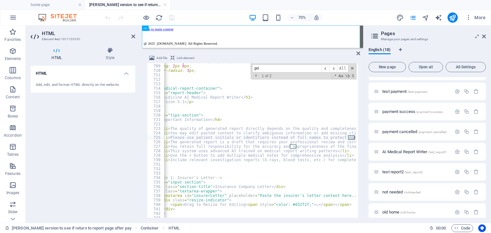
scroll to position [0, 33]
type input "p"
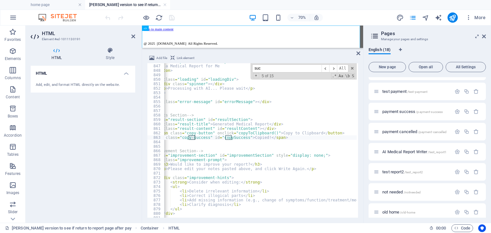
scroll to position [3787, 0]
type input "s"
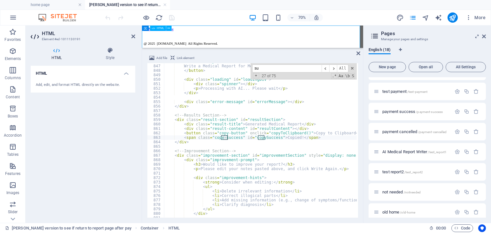
type input "s"
type textarea "<div class="result-content" id="resultContent"></div>"
click at [275, 127] on div "< button id = "processBtn" class = "process-btn" onclick = "processReport()" > …" at bounding box center [376, 140] width 425 height 162
click at [272, 65] on input at bounding box center [286, 69] width 69 height 8
type input "s"
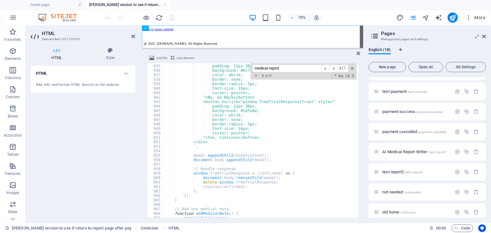
scroll to position [4104, 0]
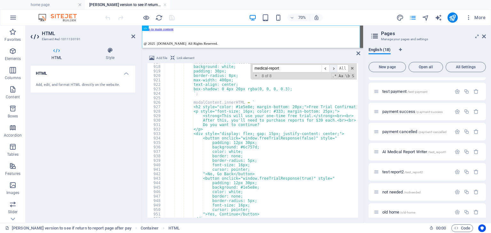
type input "medical-report"
click at [333, 68] on span "​" at bounding box center [333, 69] width 8 height 8
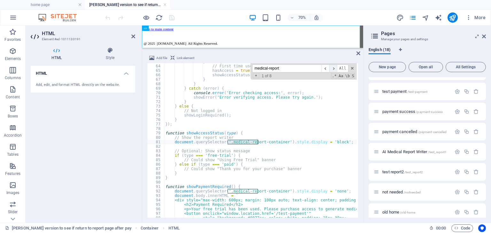
scroll to position [281, 0]
click at [333, 68] on span "​" at bounding box center [333, 69] width 8 height 8
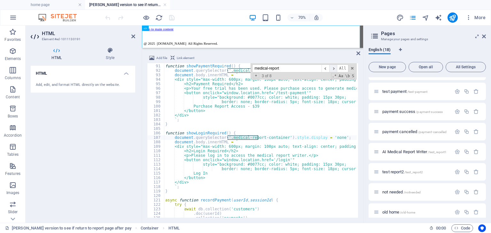
scroll to position [402, 0]
click at [333, 68] on span "​" at bounding box center [333, 69] width 8 height 8
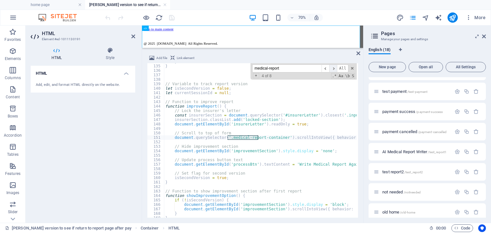
click at [333, 68] on span "​" at bounding box center [333, 69] width 8 height 8
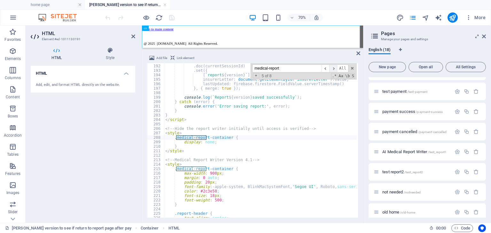
click at [333, 68] on span "​" at bounding box center [333, 69] width 8 height 8
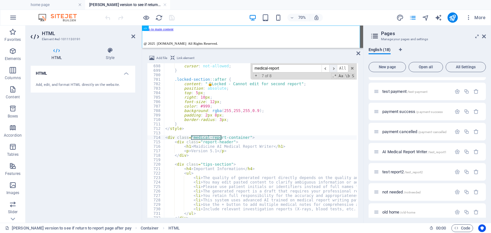
scroll to position [3120, 0]
click at [333, 68] on span "​" at bounding box center [333, 69] width 8 height 8
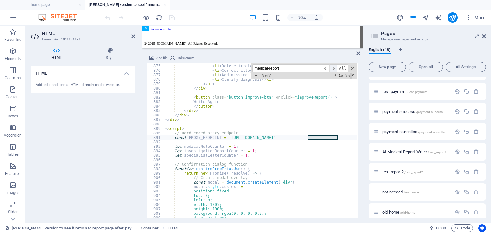
scroll to position [3912, 0]
click at [333, 68] on span "​" at bounding box center [333, 69] width 8 height 8
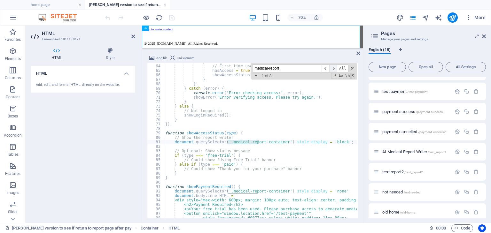
scroll to position [281, 0]
click at [333, 68] on span "​" at bounding box center [333, 69] width 8 height 8
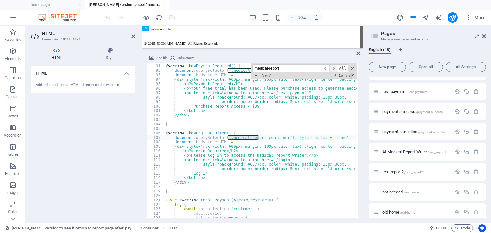
click at [333, 68] on span "​" at bounding box center [333, 69] width 8 height 8
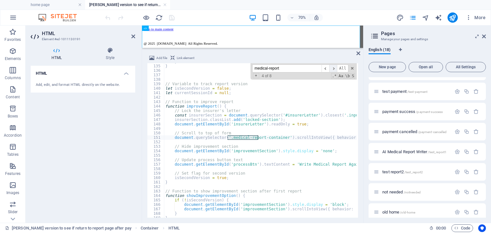
click at [333, 68] on span "​" at bounding box center [333, 69] width 8 height 8
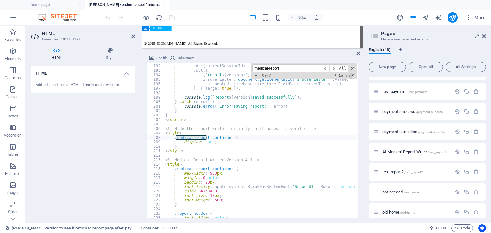
click at [405, 34] on div "Maidicine AI Medical Report Writer Version 5.1 Important Information The qualit…" at bounding box center [300, 34] width 311 height 0
click at [356, 52] on div "Add file Link element <div class="result-content" id="resultContent"></div> 191…" at bounding box center [252, 136] width 221 height 174
click at [358, 53] on icon at bounding box center [359, 53] width 4 height 5
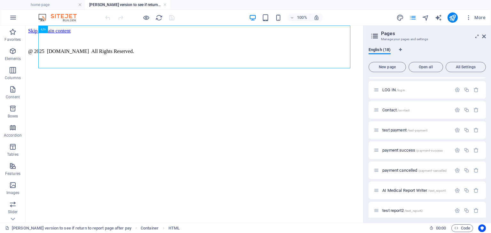
scroll to position [160, 0]
click at [429, 147] on span "/payment-success" at bounding box center [429, 148] width 27 height 4
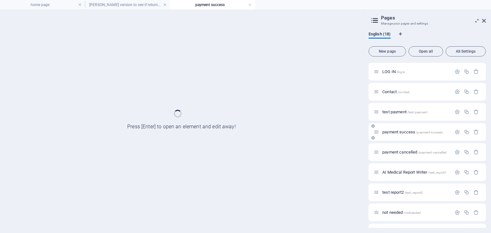
click at [429, 147] on div "payment cancelled /payment-cancelled" at bounding box center [427, 153] width 117 height 18
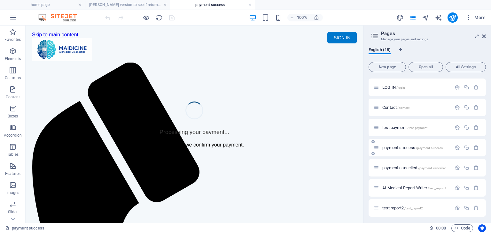
scroll to position [0, 0]
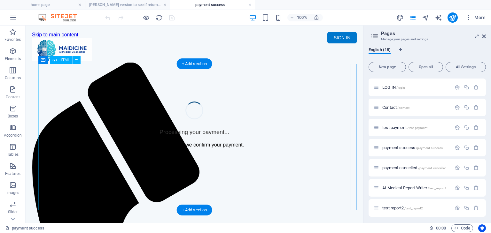
click at [278, 148] on div "Payment Processing - Medical Report Processing your payment... Please wait whil…" at bounding box center [194, 125] width 325 height 46
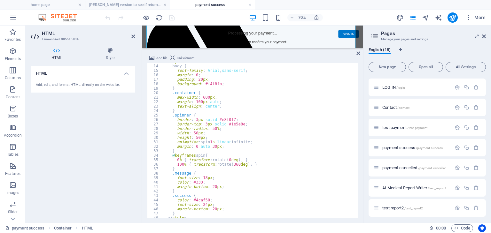
scroll to position [77, 0]
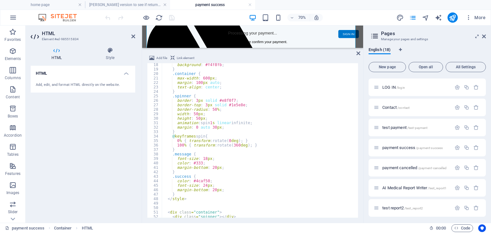
click at [278, 120] on div "background : #f4f8fb ; } .container { max-width : 600 px ; margin : 100 px auto…" at bounding box center [259, 145] width 195 height 164
type textarea "height: 50px;"
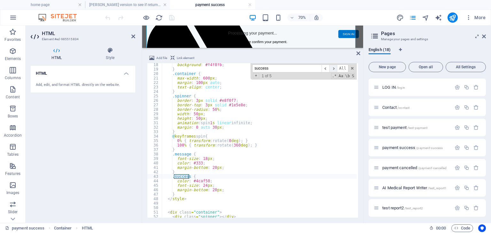
type input "success"
click at [335, 69] on span "​" at bounding box center [333, 69] width 8 height 8
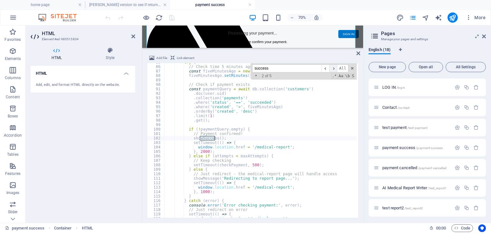
scroll to position [379, 0]
click at [279, 148] on div "try { // Check time 5 minutes ago const fiveMinutesAgo = new Date ( ) ; fiveMin…" at bounding box center [261, 141] width 194 height 162
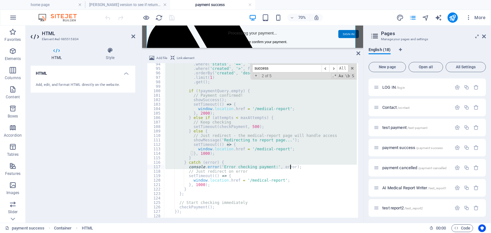
scroll to position [418, 0]
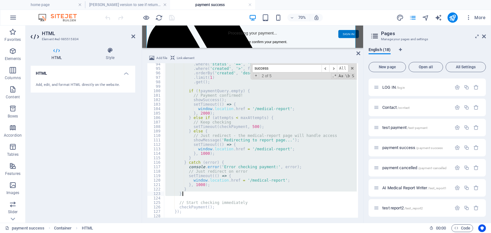
drag, startPoint x: 185, startPoint y: 85, endPoint x: 288, endPoint y: 192, distance: 148.4
click at [288, 192] on div ". where ( 'status' , '==' , 'succeeded' ) . where ( 'created' , '>' , fiveMinut…" at bounding box center [261, 143] width 194 height 162
click at [310, 126] on div ". where ( 'status' , '==' , 'succeeded' ) . where ( 'created' , '>' , fiveMinut…" at bounding box center [260, 140] width 193 height 155
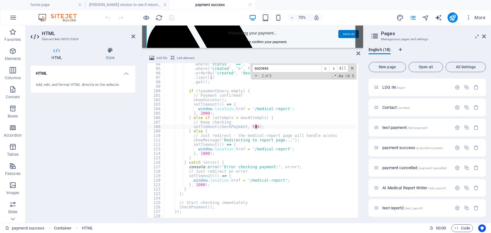
click at [289, 161] on div ". where ( 'status' , '==' , 'succeeded' ) . where ( 'created' , '>' , fiveMinut…" at bounding box center [261, 143] width 194 height 162
type textarea "} catch (error) {"
drag, startPoint x: 283, startPoint y: 69, endPoint x: 233, endPoint y: 69, distance: 50.5
click at [233, 69] on div ". where ( 'status' , '==' , 'succeeded' ) . where ( 'created' , '>' , fiveMinut…" at bounding box center [260, 140] width 193 height 155
type input "set"
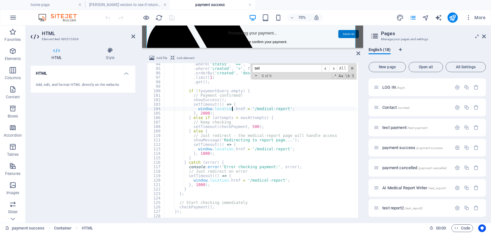
click at [233, 109] on div ". where ( 'status' , '==' , 'succeeded' ) . where ( 'created' , '>' , fiveMinut…" at bounding box center [261, 143] width 194 height 162
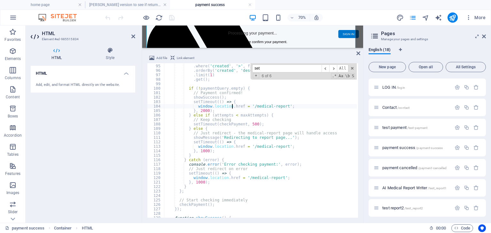
scroll to position [420, 0]
click at [249, 122] on div ". where ( 'status' , '==' , 'succeeded' ) . where ( 'created' , '>' , fiveMinut…" at bounding box center [261, 140] width 194 height 162
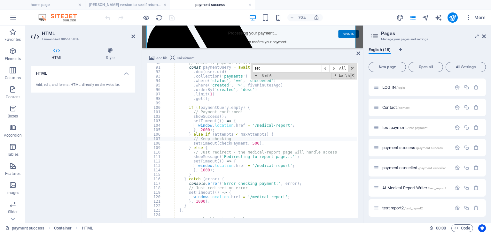
scroll to position [401, 0]
click at [210, 109] on div "// Check if payment exists const paymentQuery = await db . collection ( 'custom…" at bounding box center [261, 142] width 194 height 162
click at [219, 121] on div "// Check if payment exists const paymentQuery = await db . collection ( 'custom…" at bounding box center [261, 142] width 194 height 162
click at [217, 127] on div "// Check if payment exists const paymentQuery = await db . collection ( 'custom…" at bounding box center [261, 142] width 194 height 162
click at [219, 136] on div "// Check if payment exists const paymentQuery = await db . collection ( 'custom…" at bounding box center [261, 142] width 194 height 162
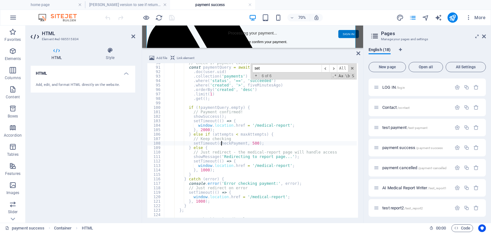
click at [221, 144] on div "// Check if payment exists const paymentQuery = await db . collection ( 'custom…" at bounding box center [261, 142] width 194 height 162
click at [222, 152] on div "// Check if payment exists const paymentQuery = await db . collection ( 'custom…" at bounding box center [261, 142] width 194 height 162
click at [223, 158] on div "// Check if payment exists const paymentQuery = await db . collection ( 'custom…" at bounding box center [261, 142] width 194 height 162
click at [223, 161] on div "// Check if payment exists const paymentQuery = await db . collection ( 'custom…" at bounding box center [261, 142] width 194 height 162
click at [223, 165] on div "// Check if payment exists const paymentQuery = await db . collection ( 'custom…" at bounding box center [261, 142] width 194 height 162
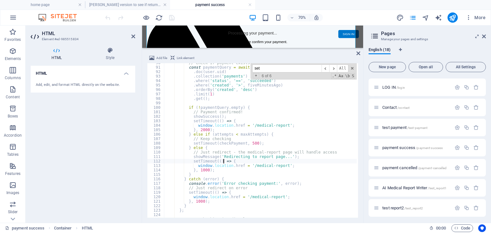
type textarea "window.location.href = '/medical-report';"
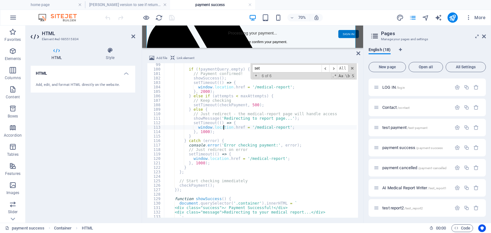
scroll to position [439, 0]
click at [358, 51] on icon at bounding box center [359, 53] width 4 height 5
